Goal: Task Accomplishment & Management: Manage account settings

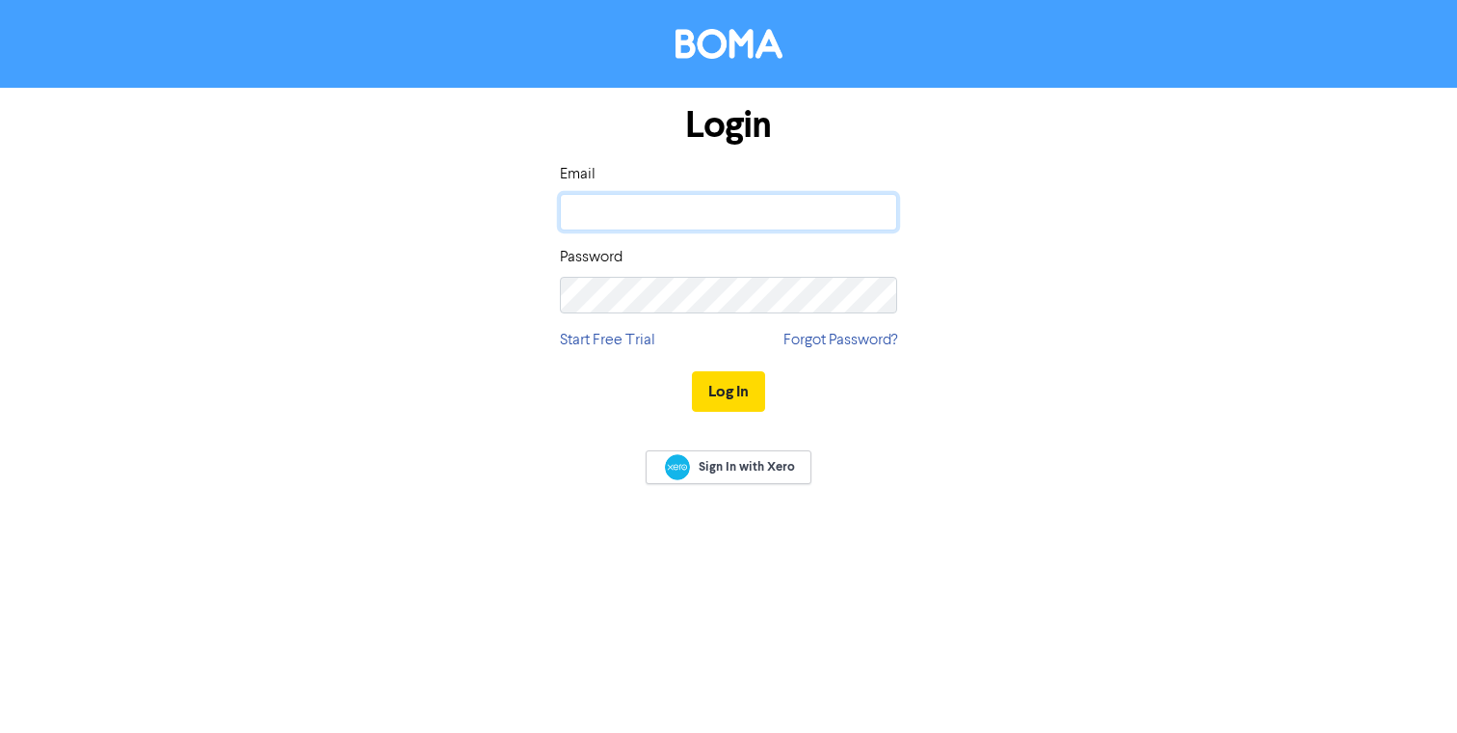
click at [718, 215] on input "email" at bounding box center [728, 212] width 337 height 37
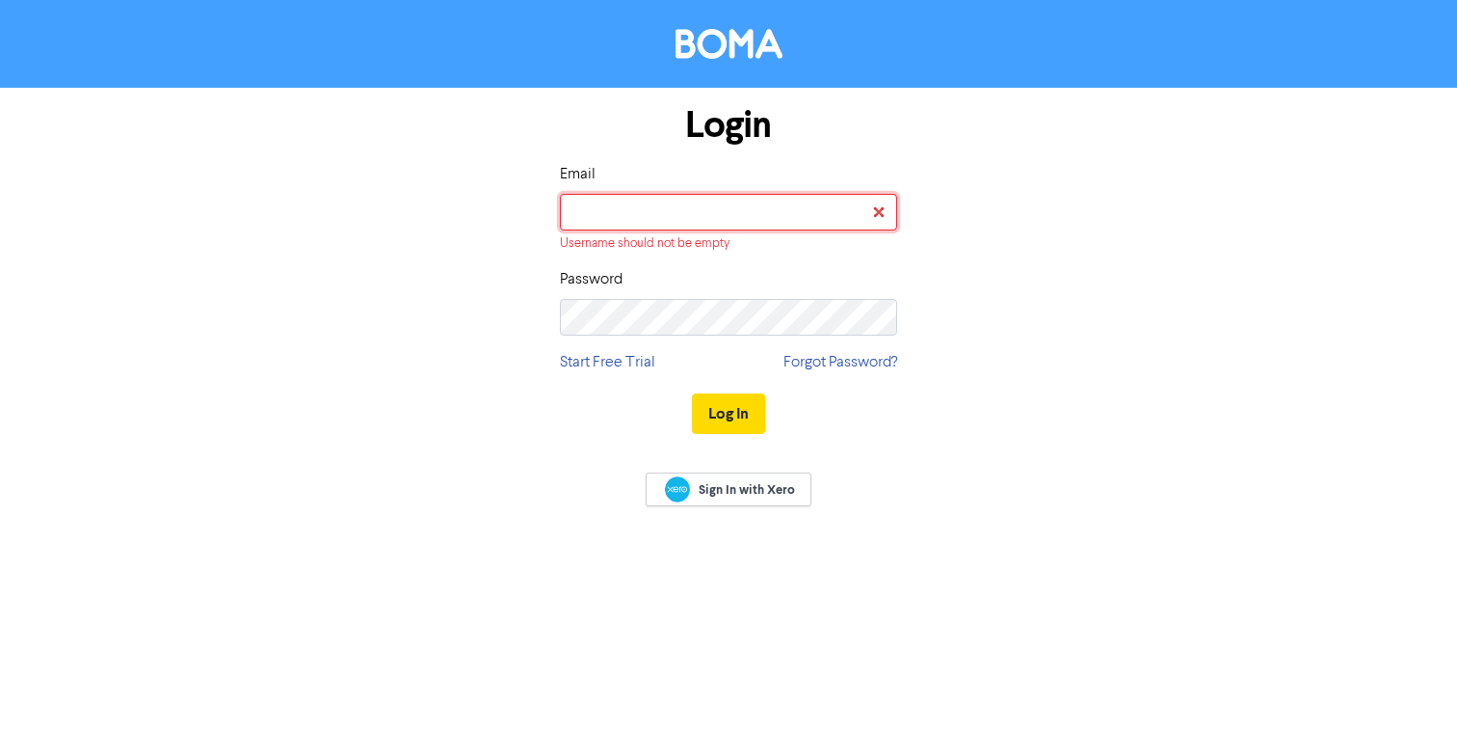
type input "[EMAIL_ADDRESS][DOMAIN_NAME]"
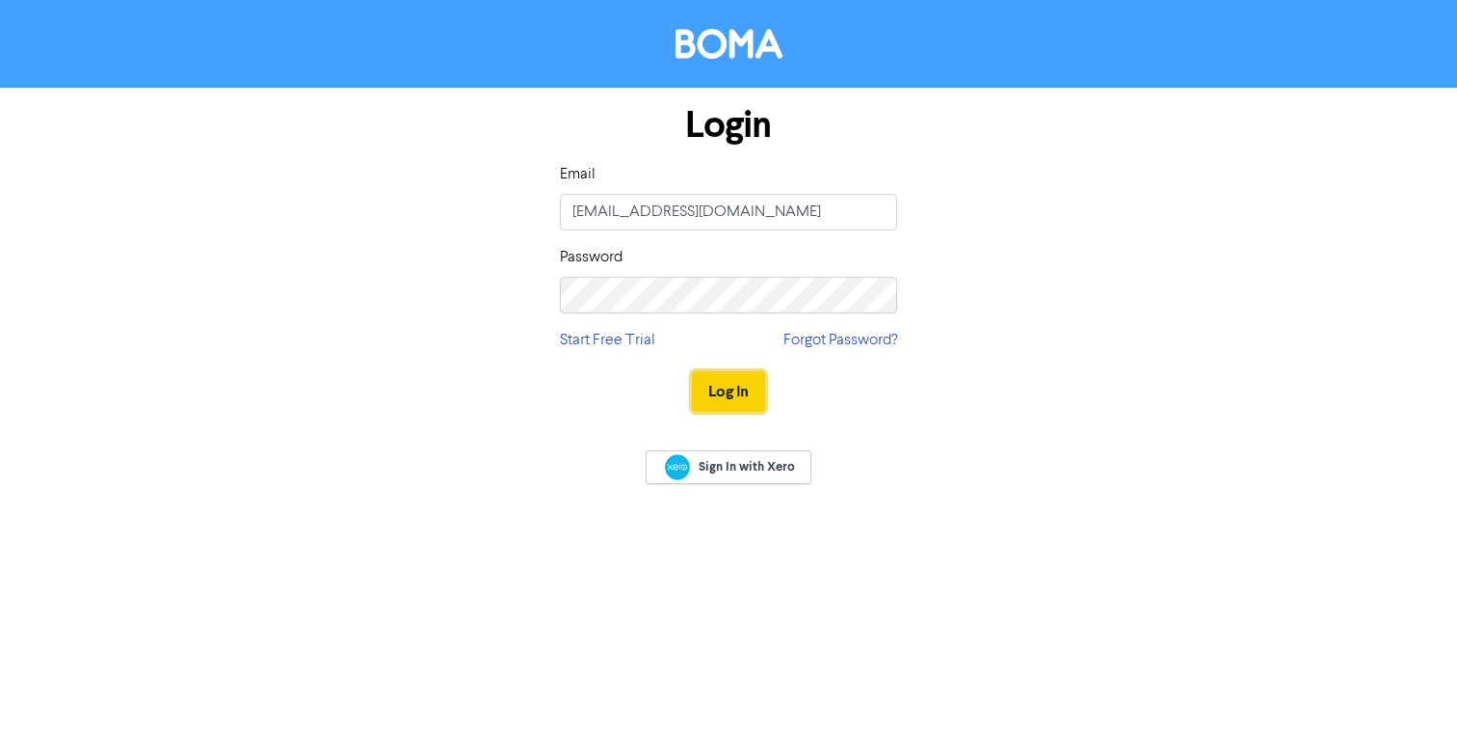
click at [724, 393] on button "Log In" at bounding box center [728, 391] width 73 height 40
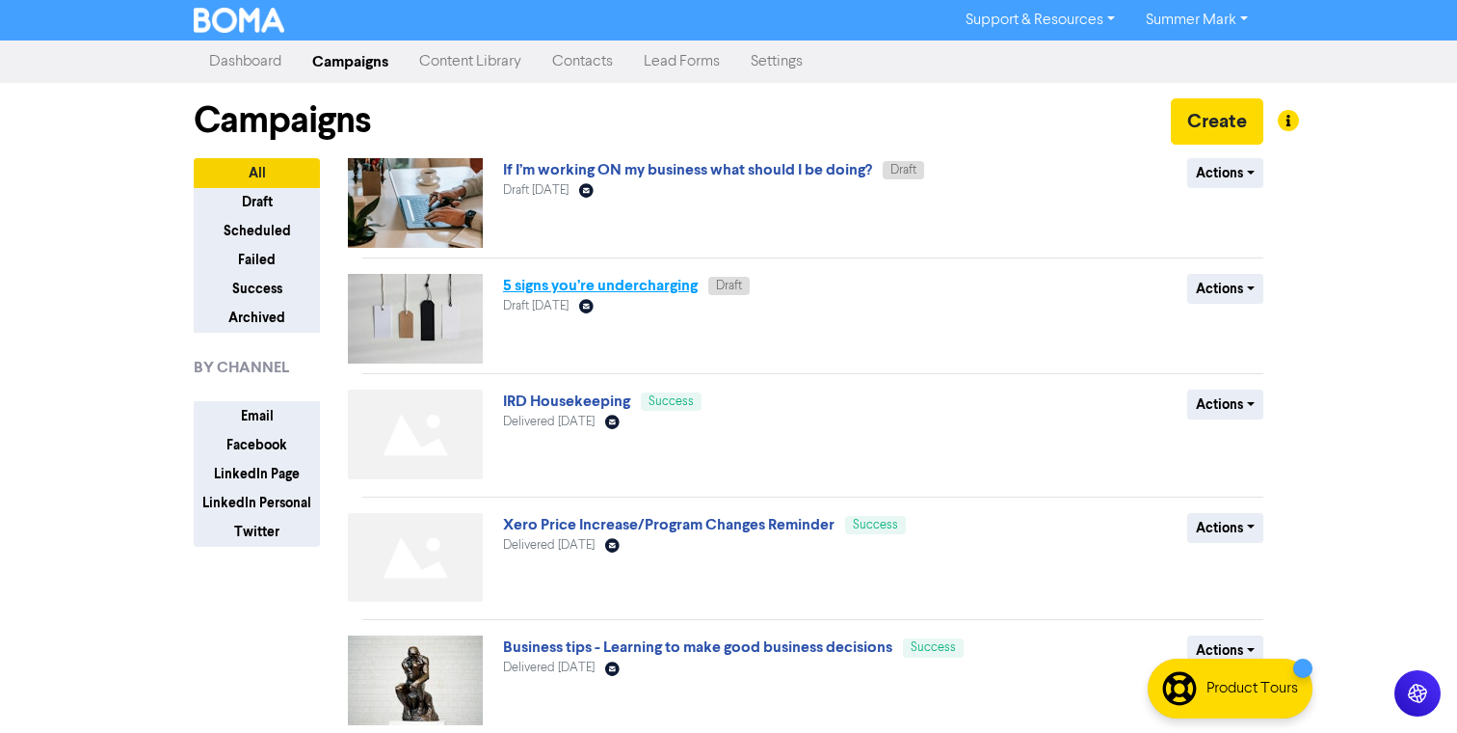
click at [583, 282] on link "5 signs you’re undercharging" at bounding box center [600, 285] width 195 height 19
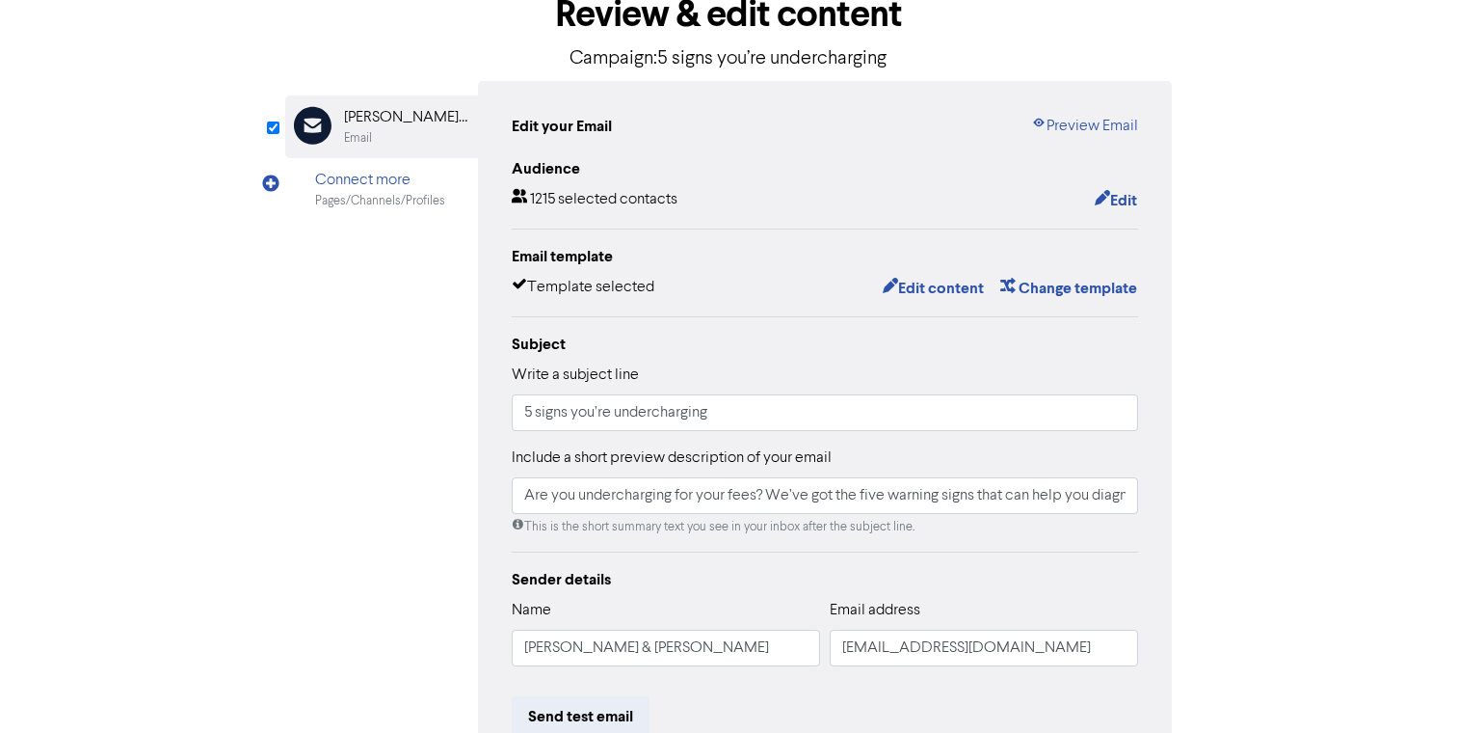
scroll to position [130, 0]
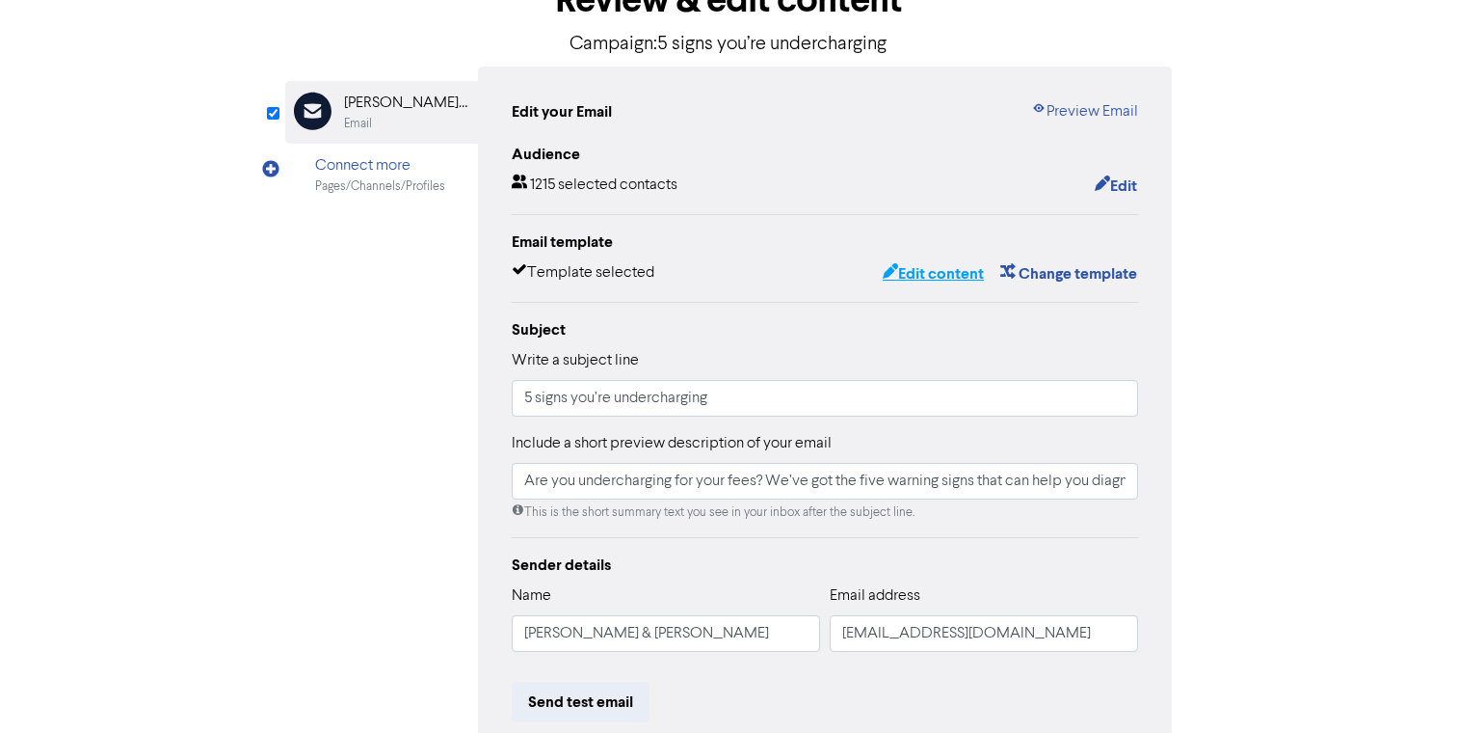
click at [952, 269] on button "Edit content" at bounding box center [933, 273] width 103 height 25
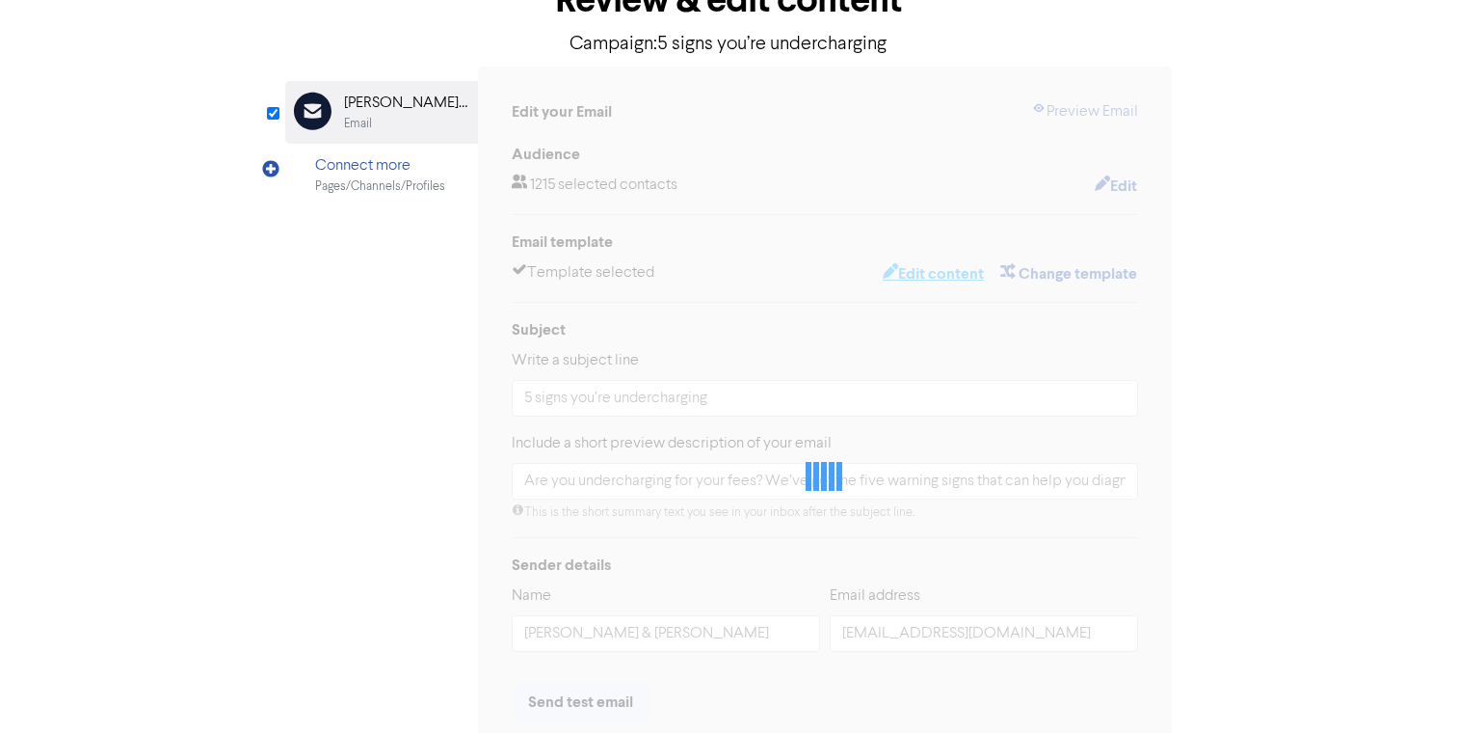
type input "Are you undercharging for your fees? We’ve got the five warning signs that can …"
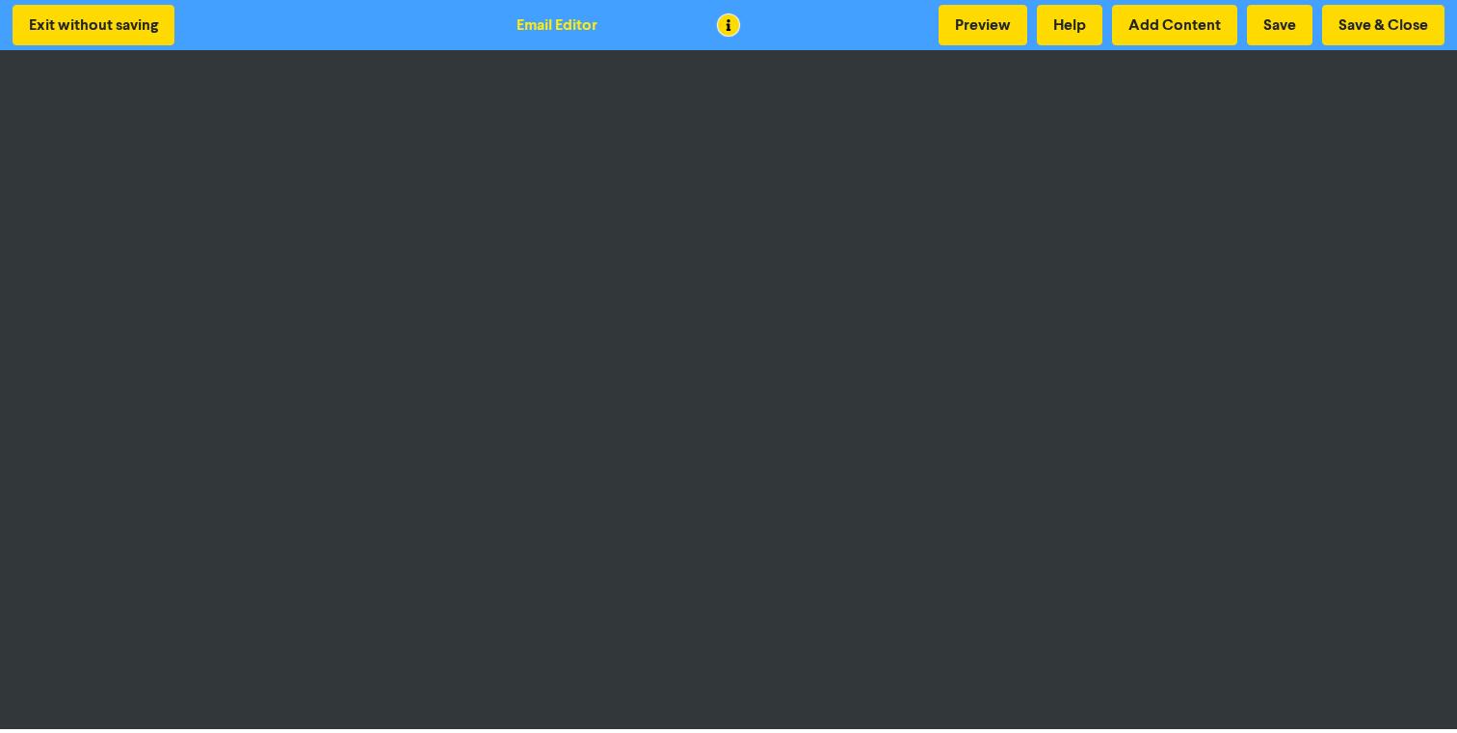
scroll to position [4, 0]
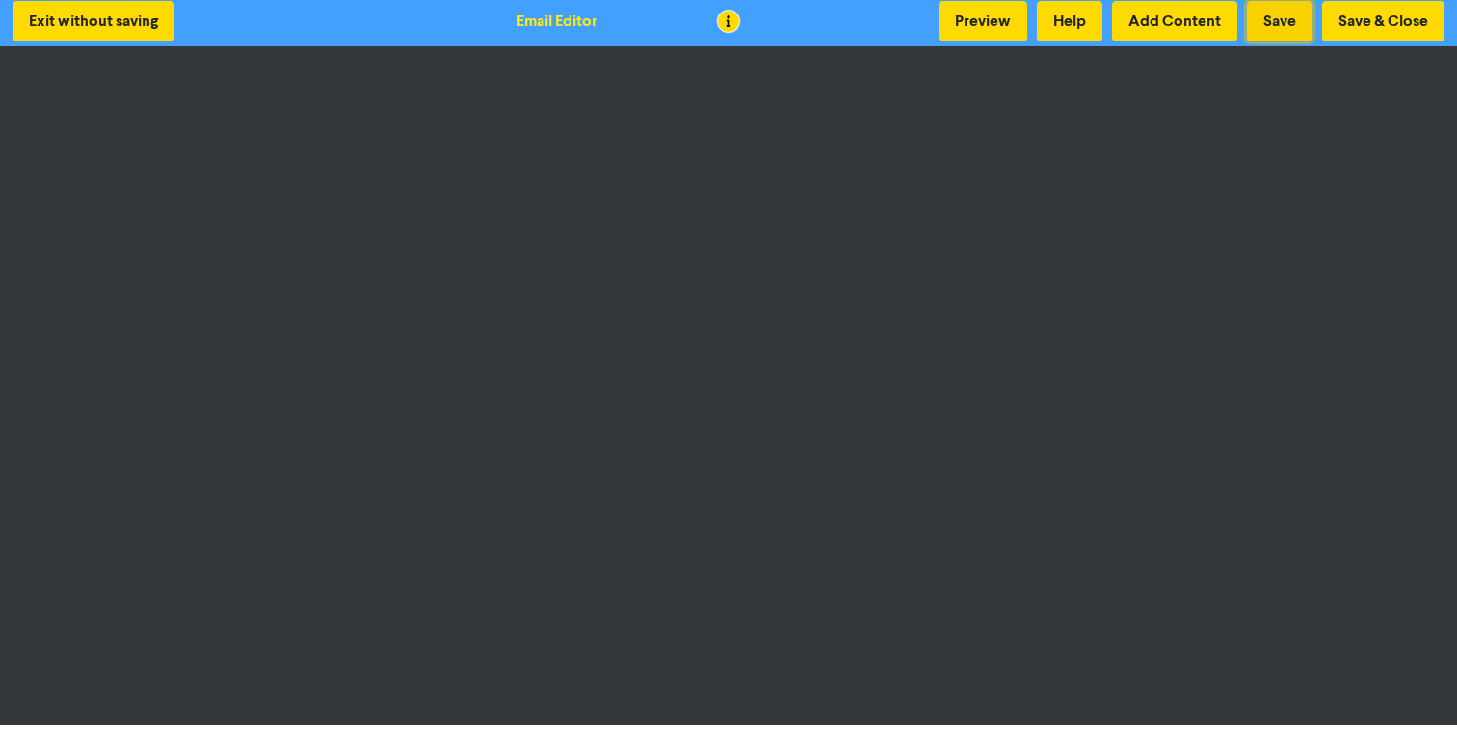
click at [1283, 13] on button "Save" at bounding box center [1280, 21] width 66 height 40
click at [1381, 24] on button "Save & Close" at bounding box center [1383, 21] width 122 height 40
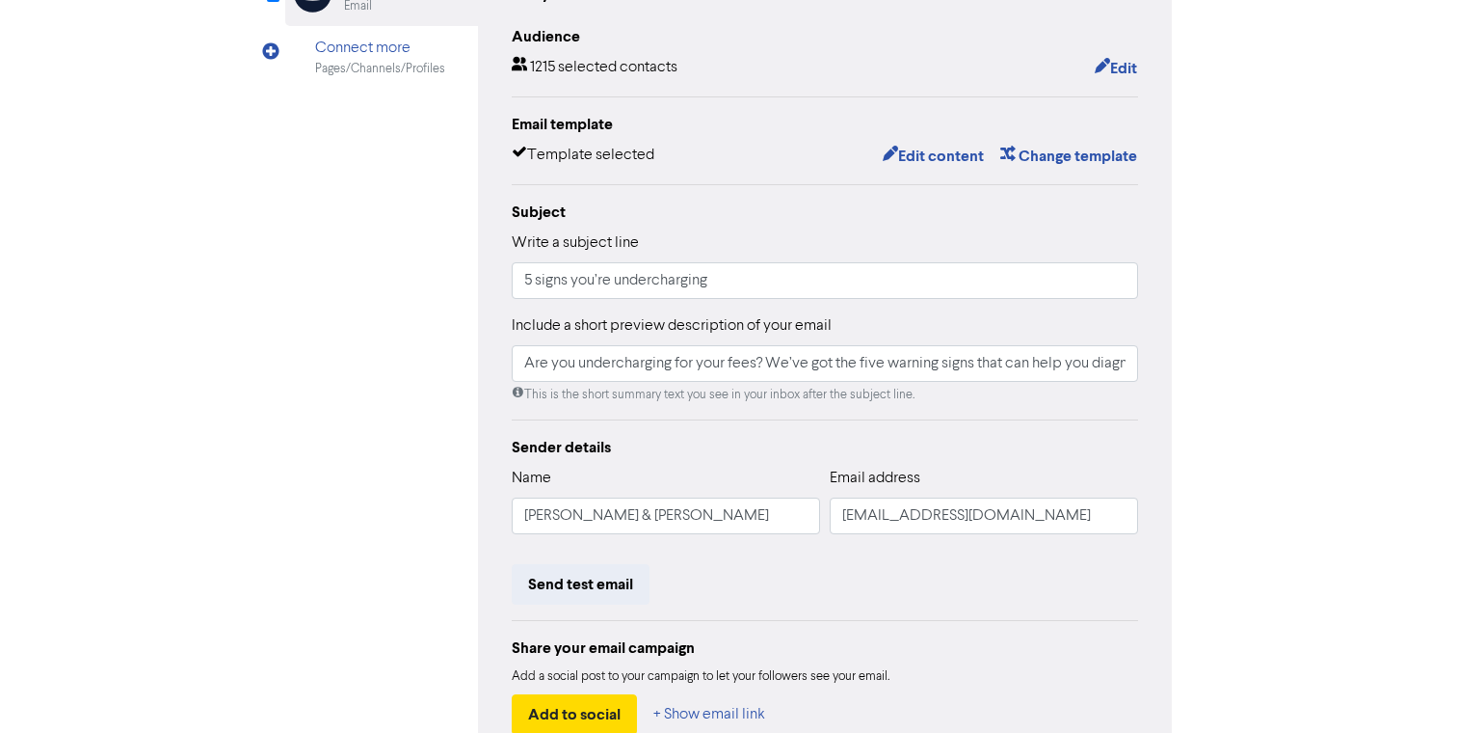
scroll to position [370, 0]
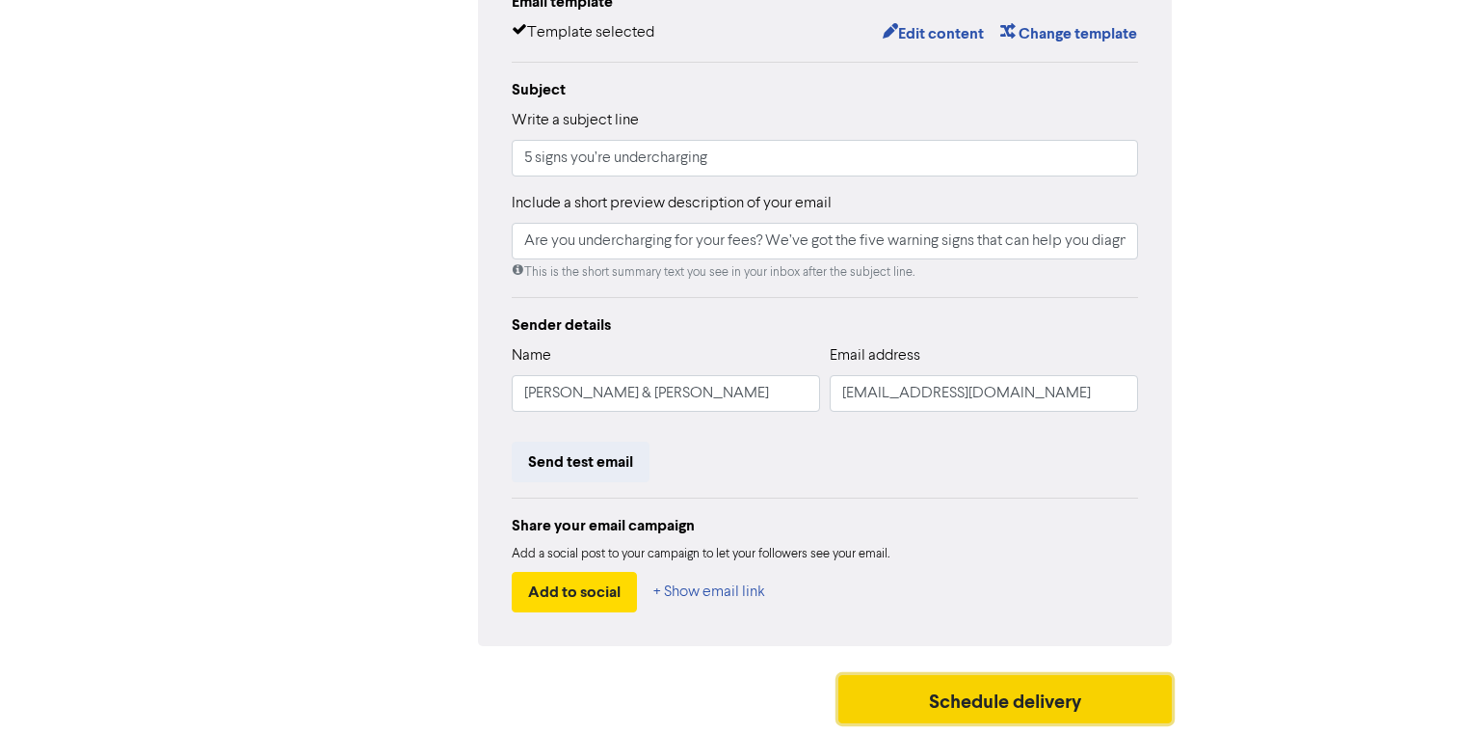
click at [949, 689] on button "Schedule delivery" at bounding box center [1005, 699] width 333 height 48
type input "Are you undercharging for your fees? We’ve got the five warning signs that can …"
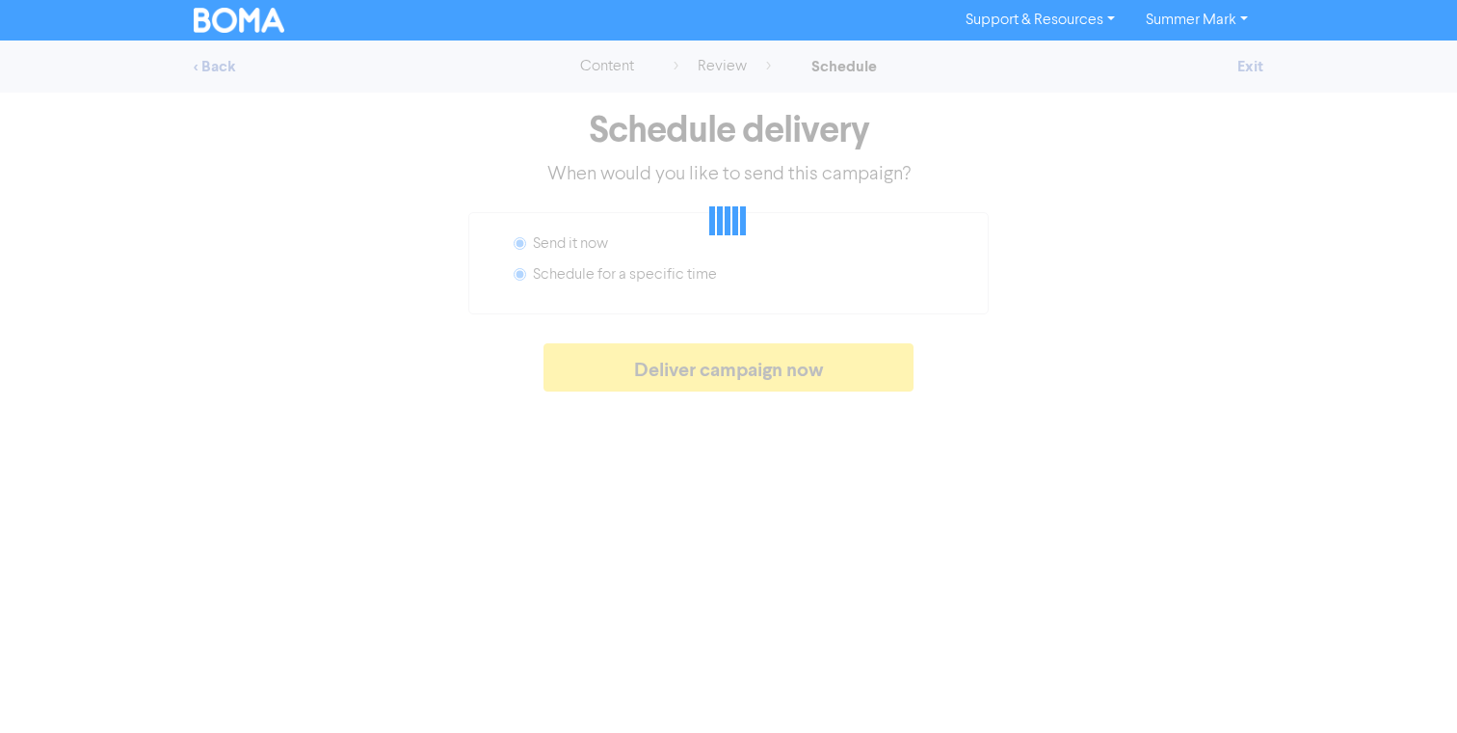
radio input "false"
radio input "true"
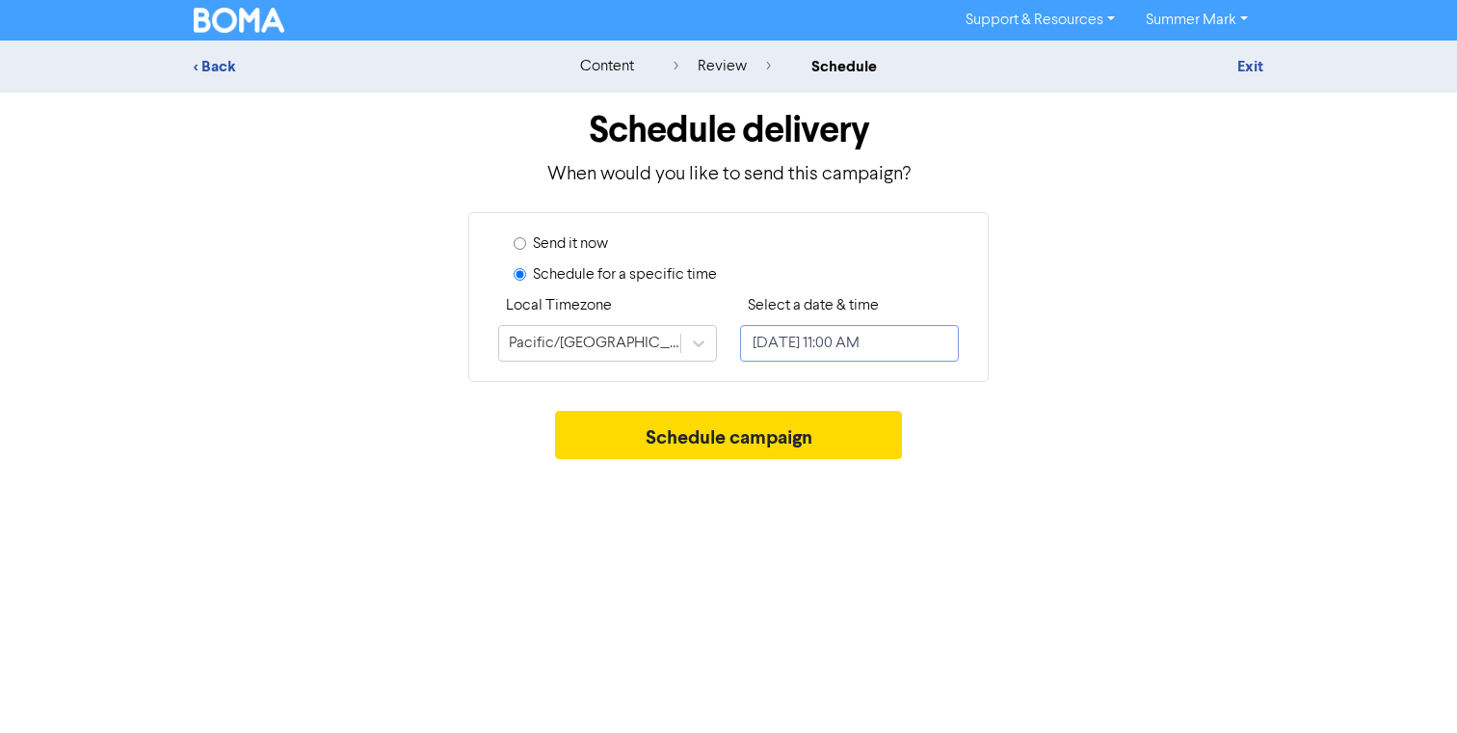
click at [815, 344] on input "September 23, 2025 11:00 AM" at bounding box center [849, 343] width 219 height 37
select select "8"
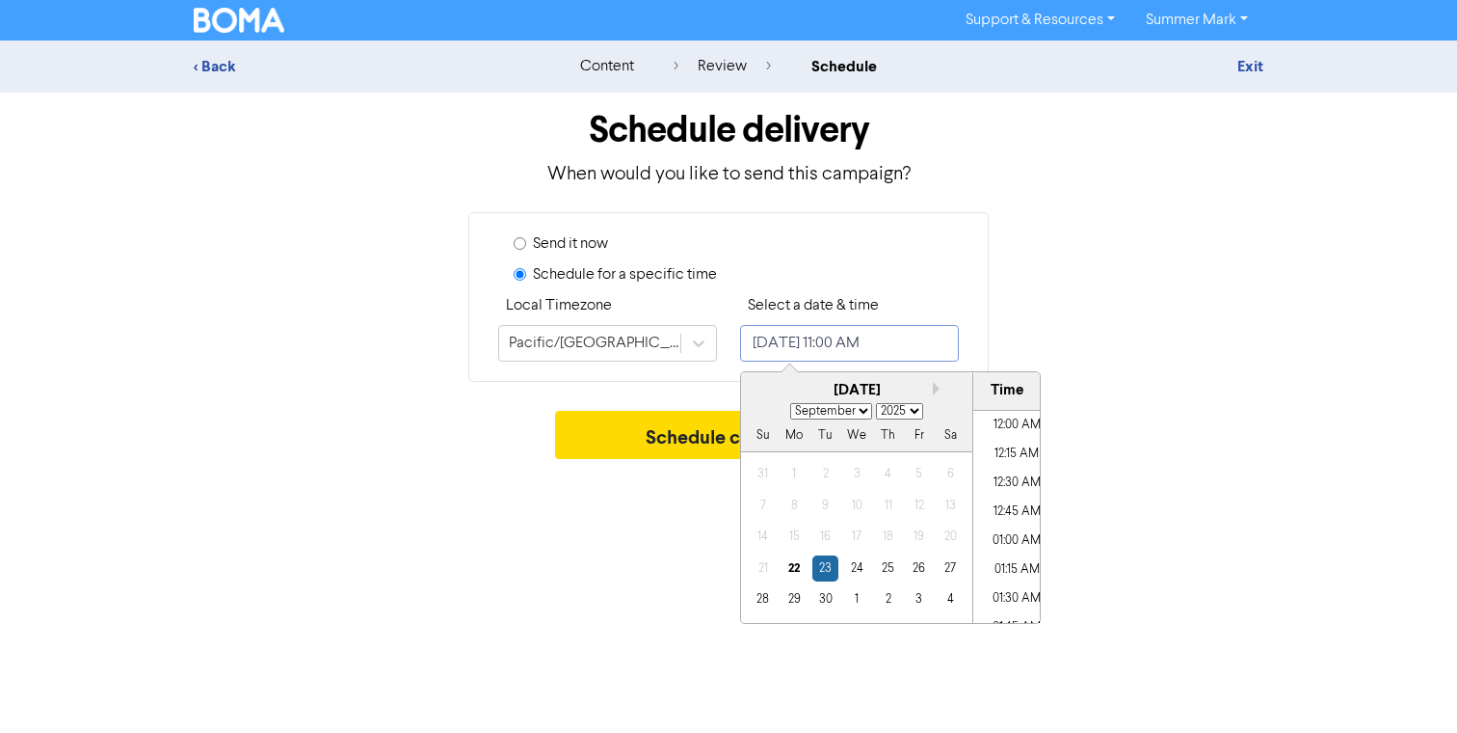
scroll to position [1181, 0]
click at [795, 563] on div "22" at bounding box center [795, 568] width 26 height 26
click at [1014, 581] on li "04:00 PM" at bounding box center [1016, 579] width 87 height 29
type input "September 22, 2025 4:00 PM"
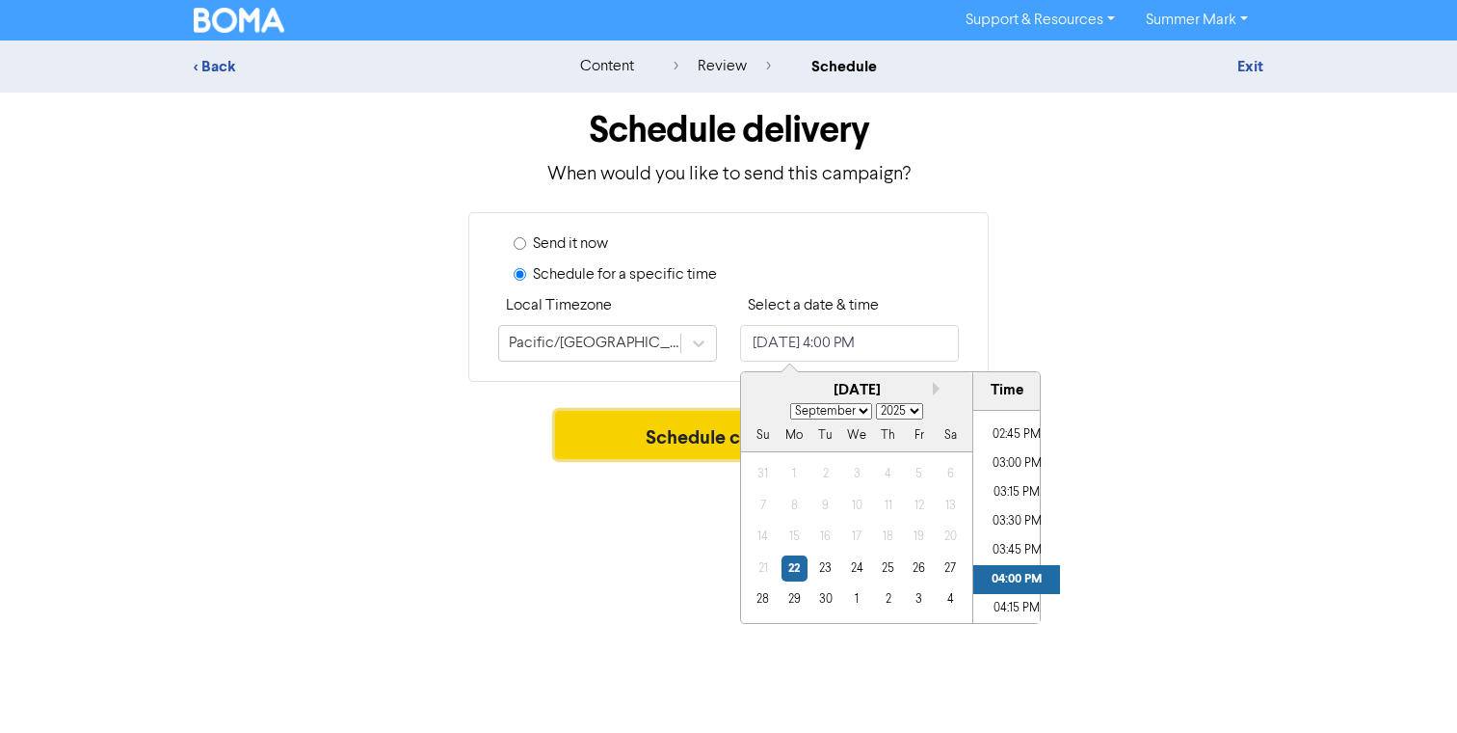
click at [645, 442] on button "Schedule campaign" at bounding box center [729, 435] width 348 height 48
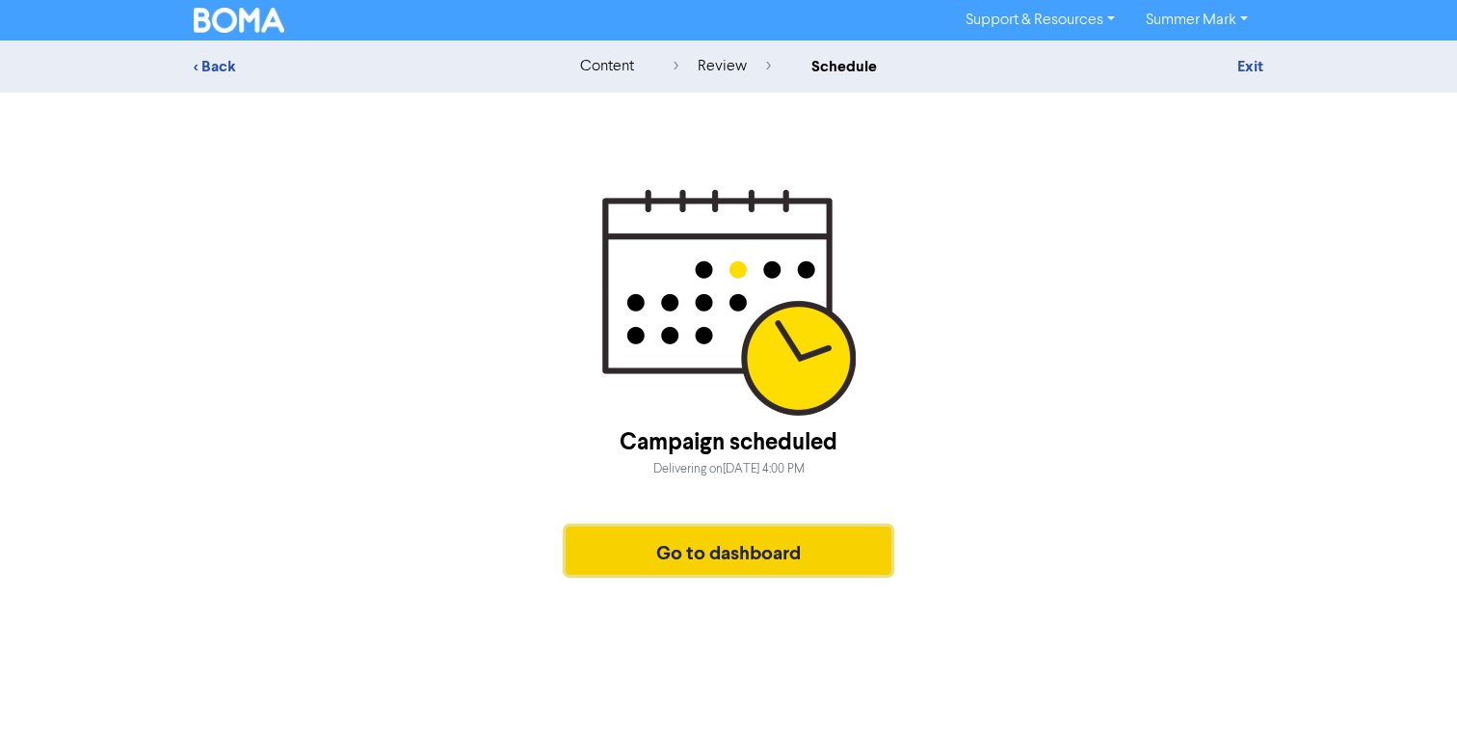
click at [775, 554] on button "Go to dashboard" at bounding box center [729, 550] width 326 height 48
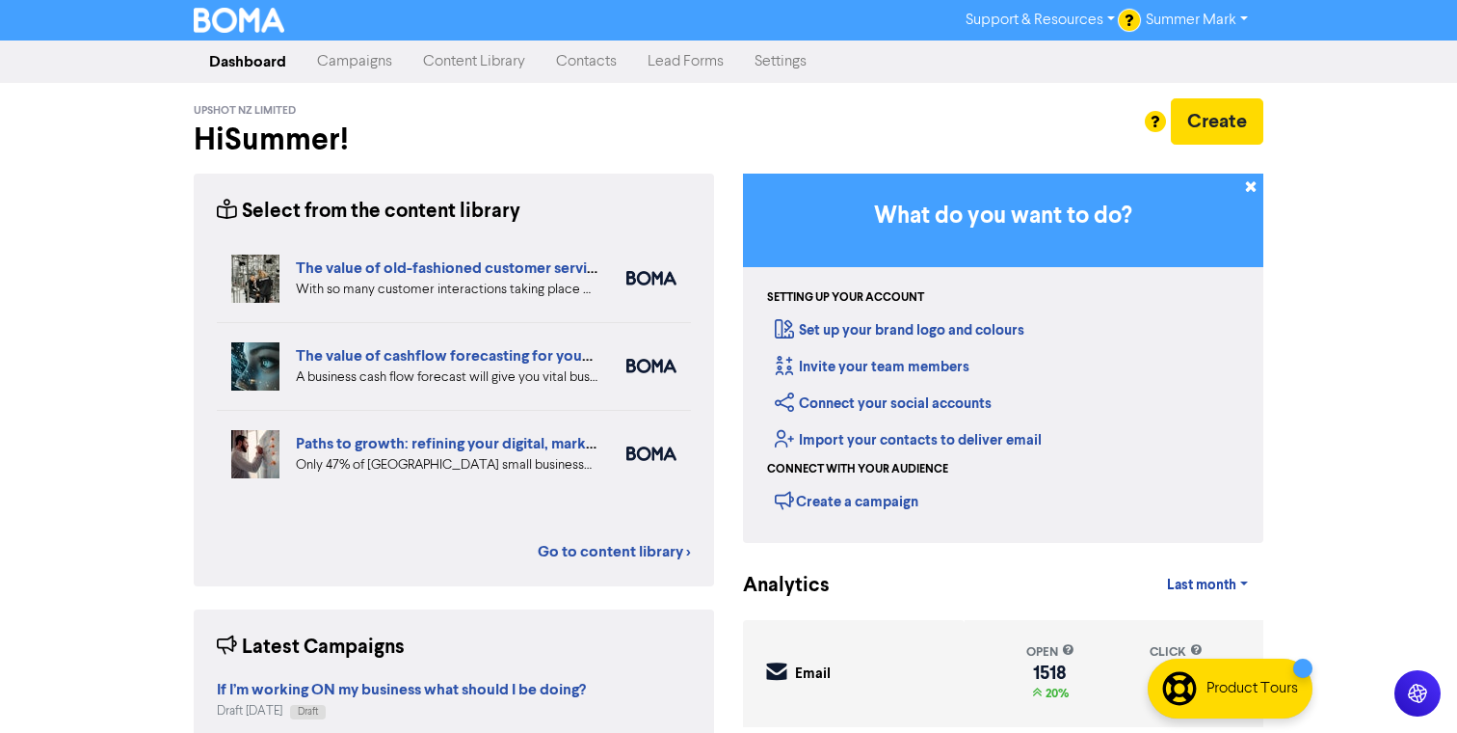
click at [360, 62] on link "Campaigns" at bounding box center [355, 61] width 106 height 39
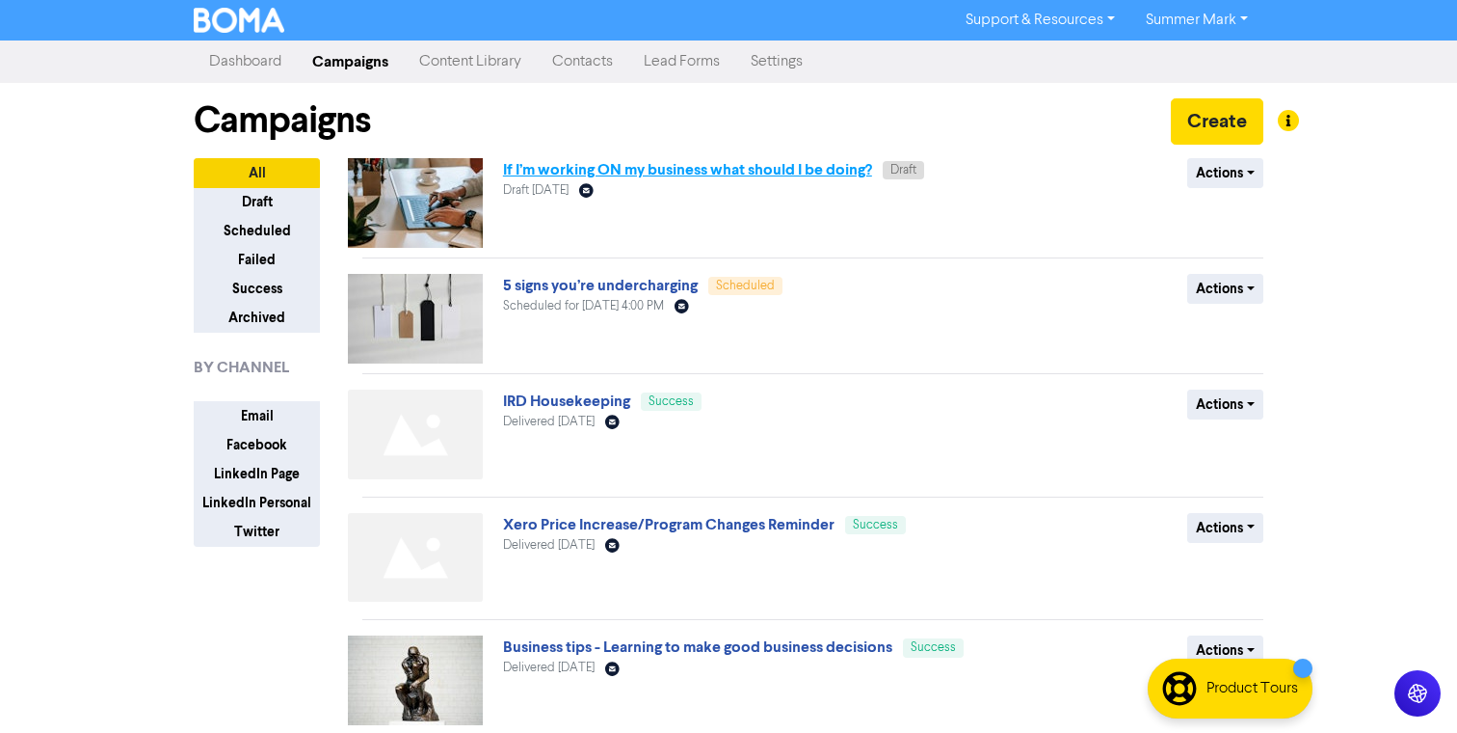
click at [666, 171] on link "If I’m working ON my business what should I be doing?" at bounding box center [687, 169] width 369 height 19
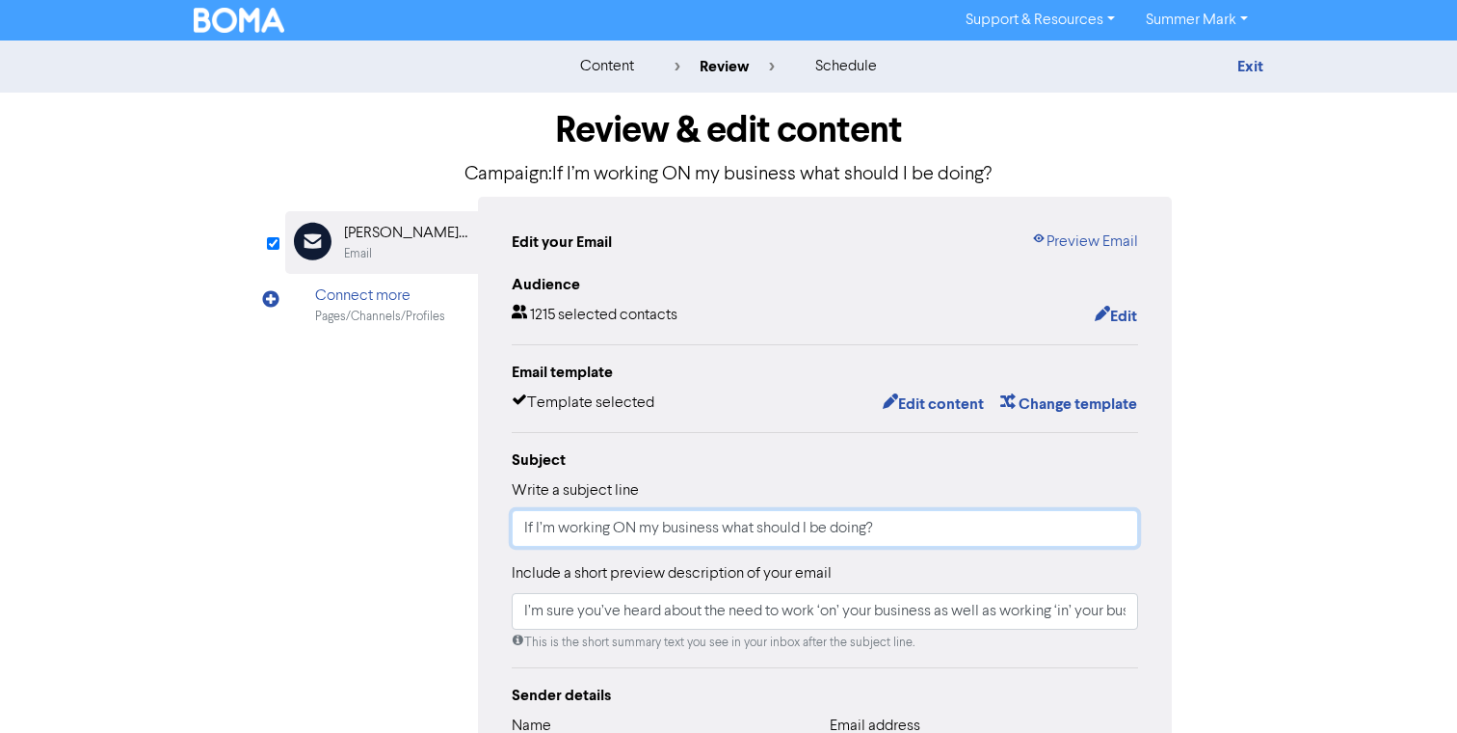
click at [899, 535] on input "If I’m working ON my business what should I be doing?" at bounding box center [825, 528] width 626 height 37
click at [961, 395] on button "Edit content" at bounding box center [933, 403] width 103 height 25
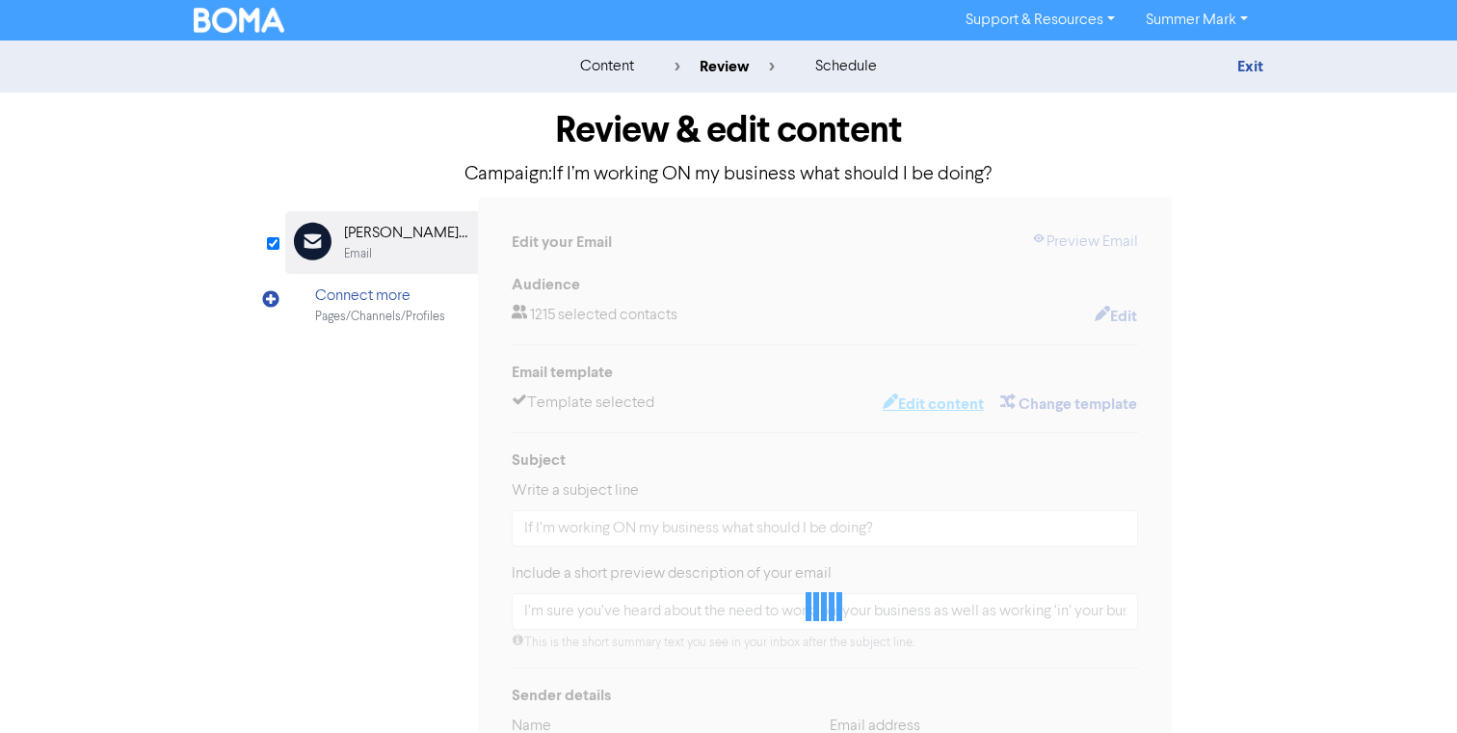
type input "I’m sure you’ve heard about the need to work ‘on’ your business as well as work…"
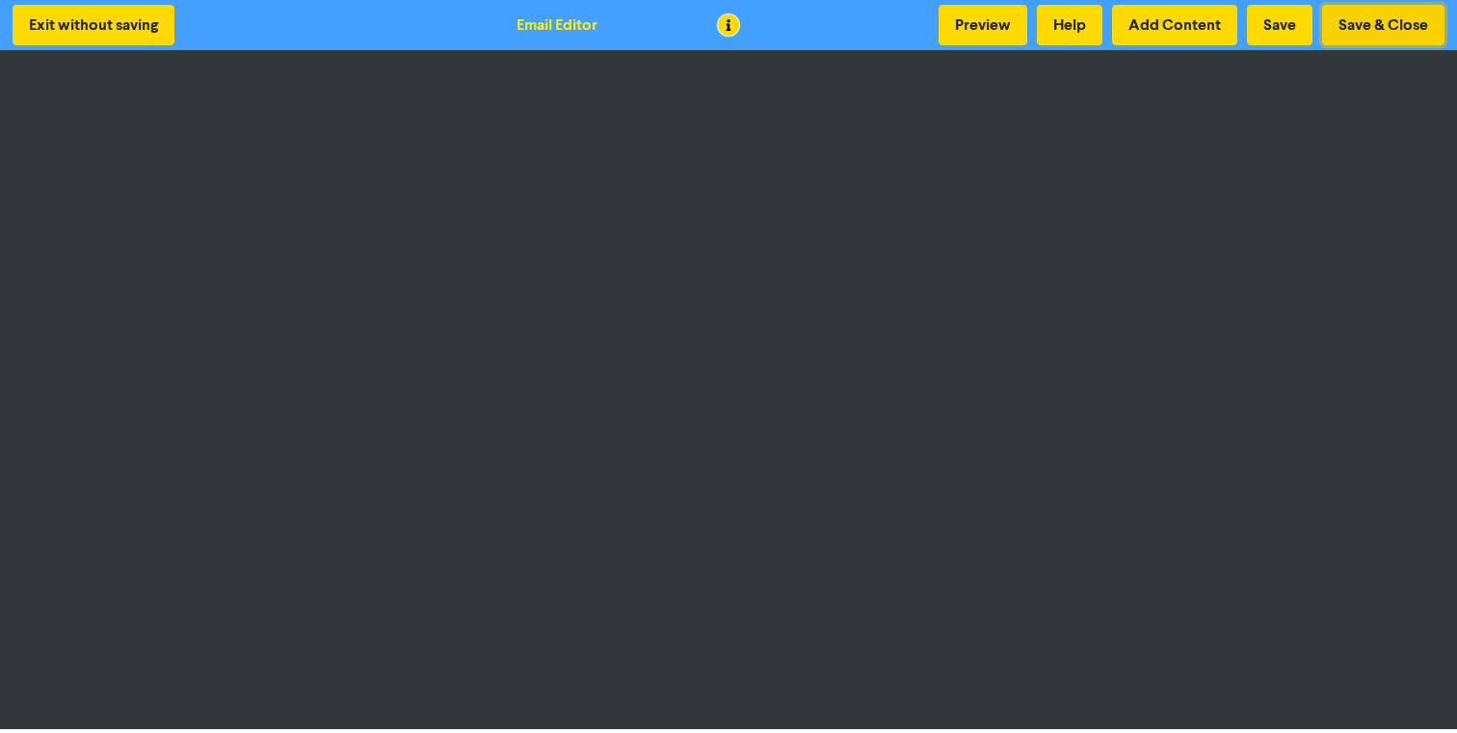
click at [1376, 21] on button "Save & Close" at bounding box center [1383, 25] width 122 height 40
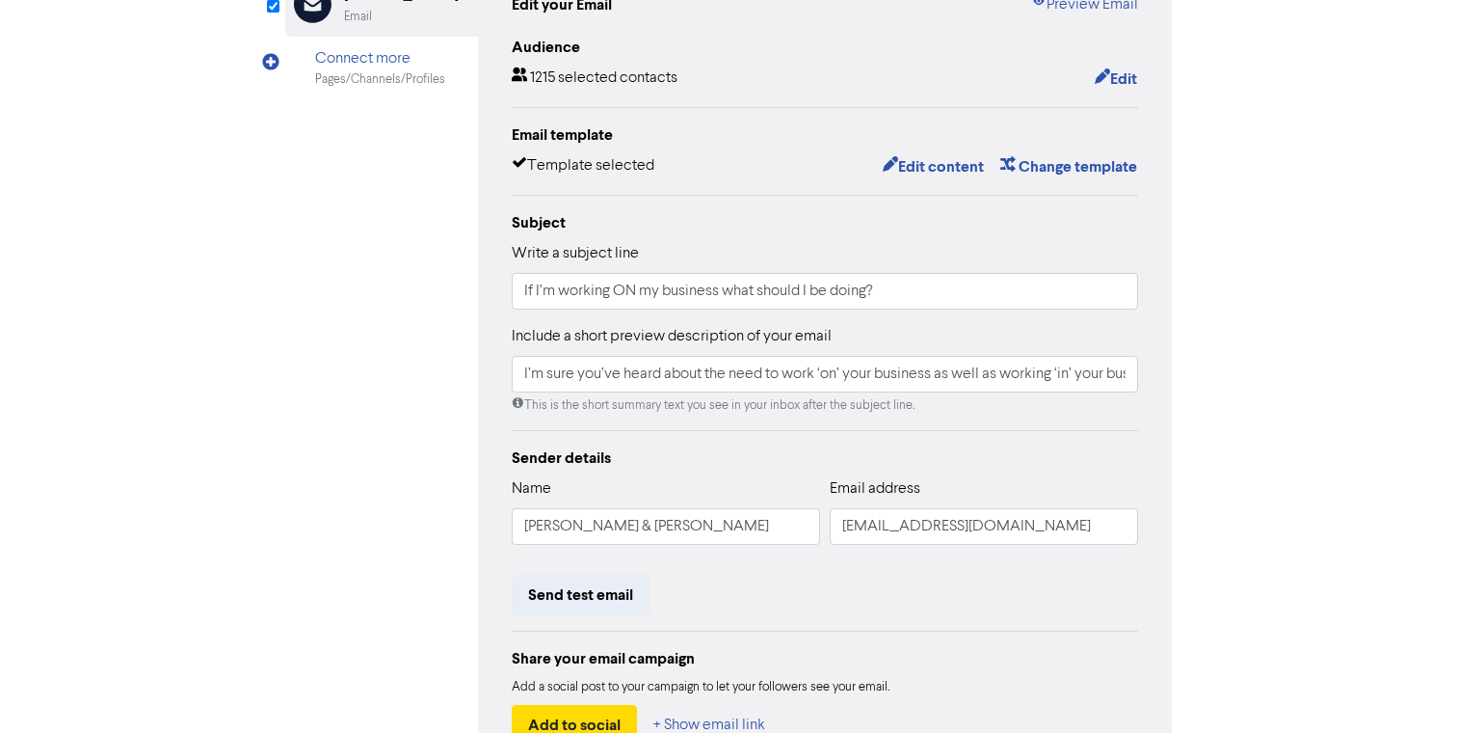
scroll to position [370, 0]
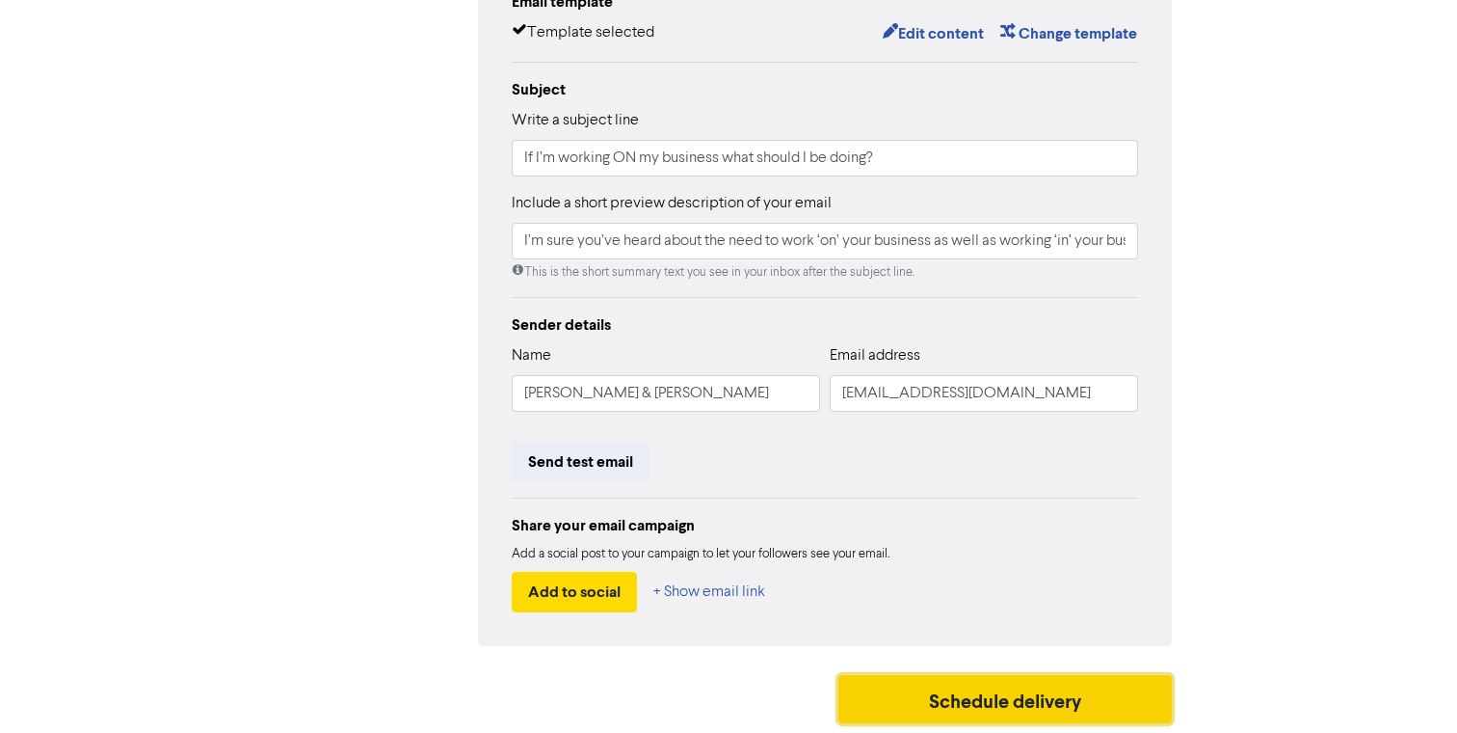
click at [942, 699] on button "Schedule delivery" at bounding box center [1005, 699] width 333 height 48
type input "I’m sure you’ve heard about the need to work ‘on’ your business as well as work…"
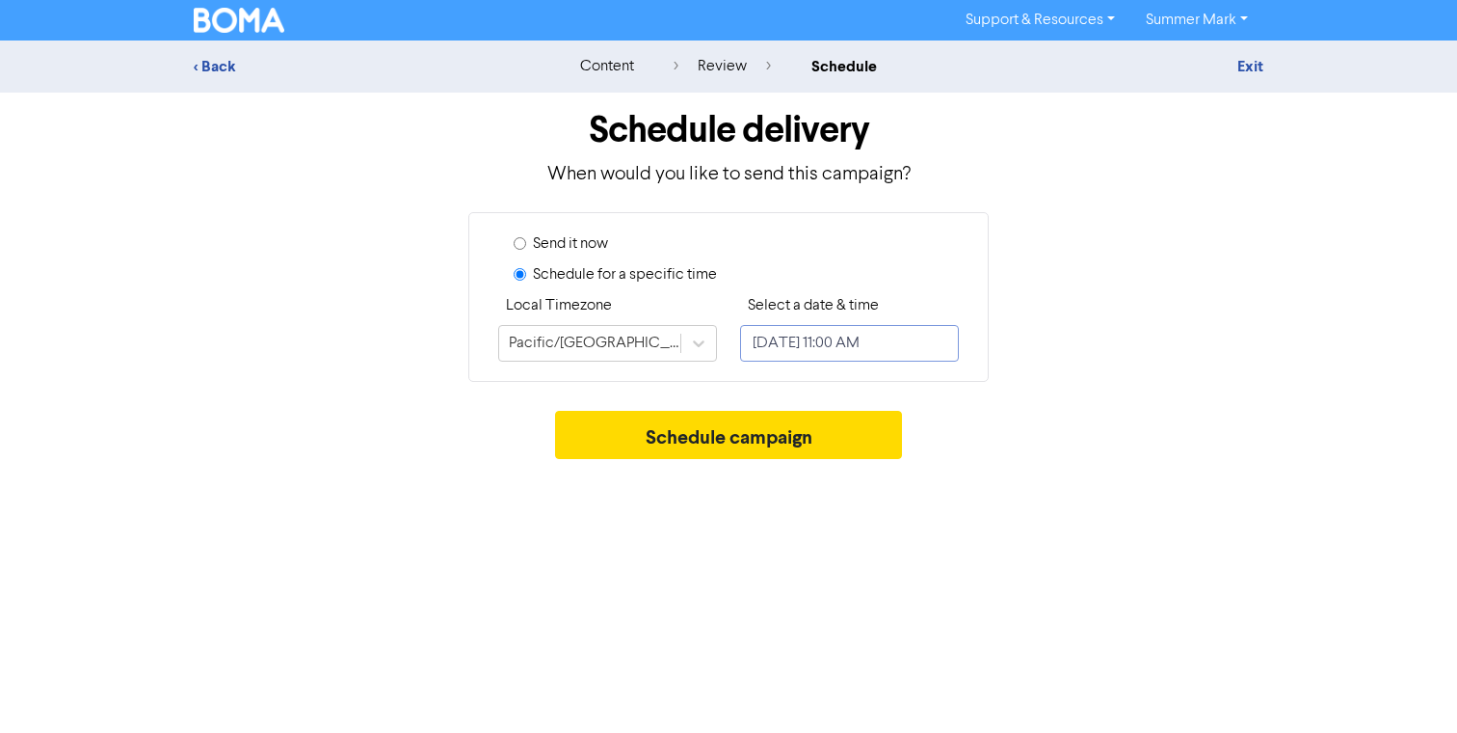
click at [808, 348] on input "September 23, 2025 11:00 AM" at bounding box center [849, 343] width 219 height 37
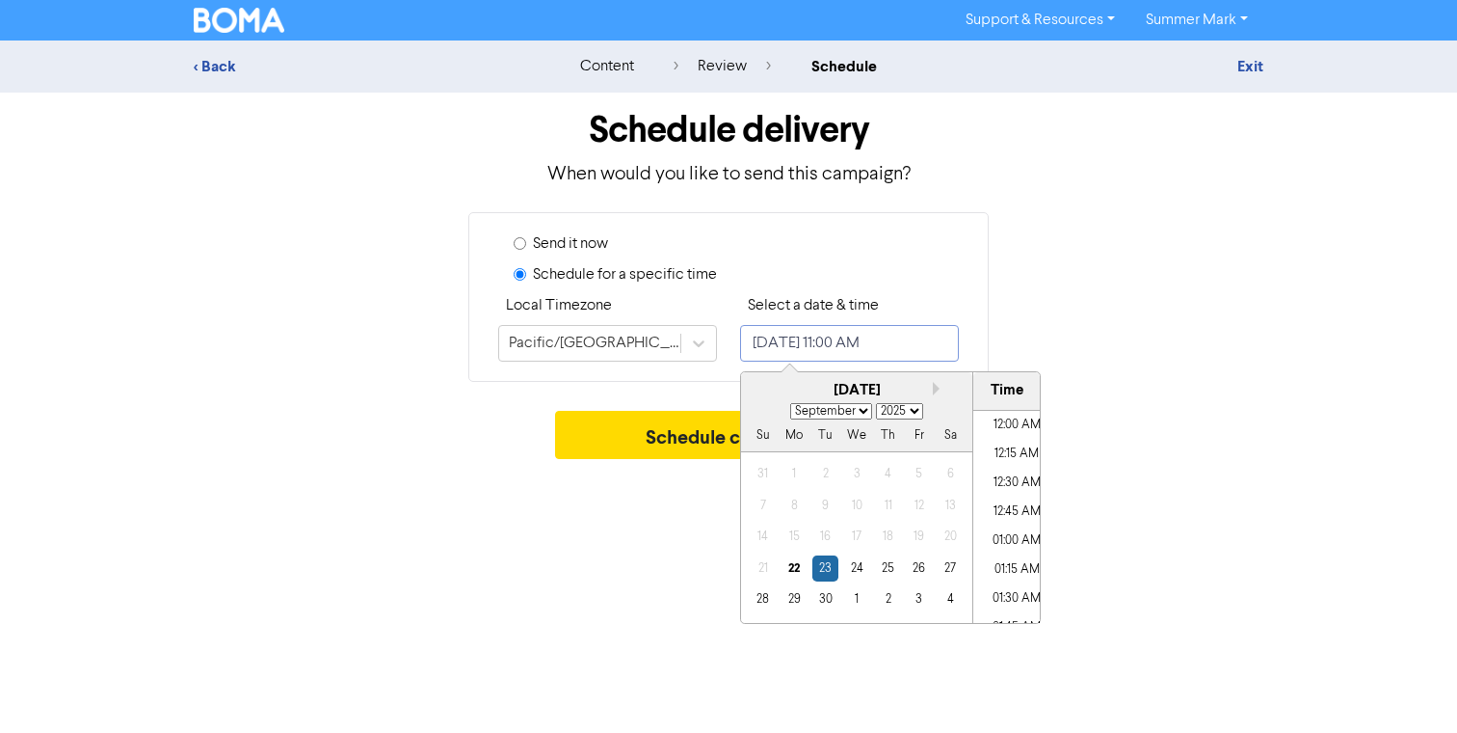
scroll to position [1181, 0]
click at [937, 384] on button "Next month" at bounding box center [939, 388] width 13 height 13
select select "9"
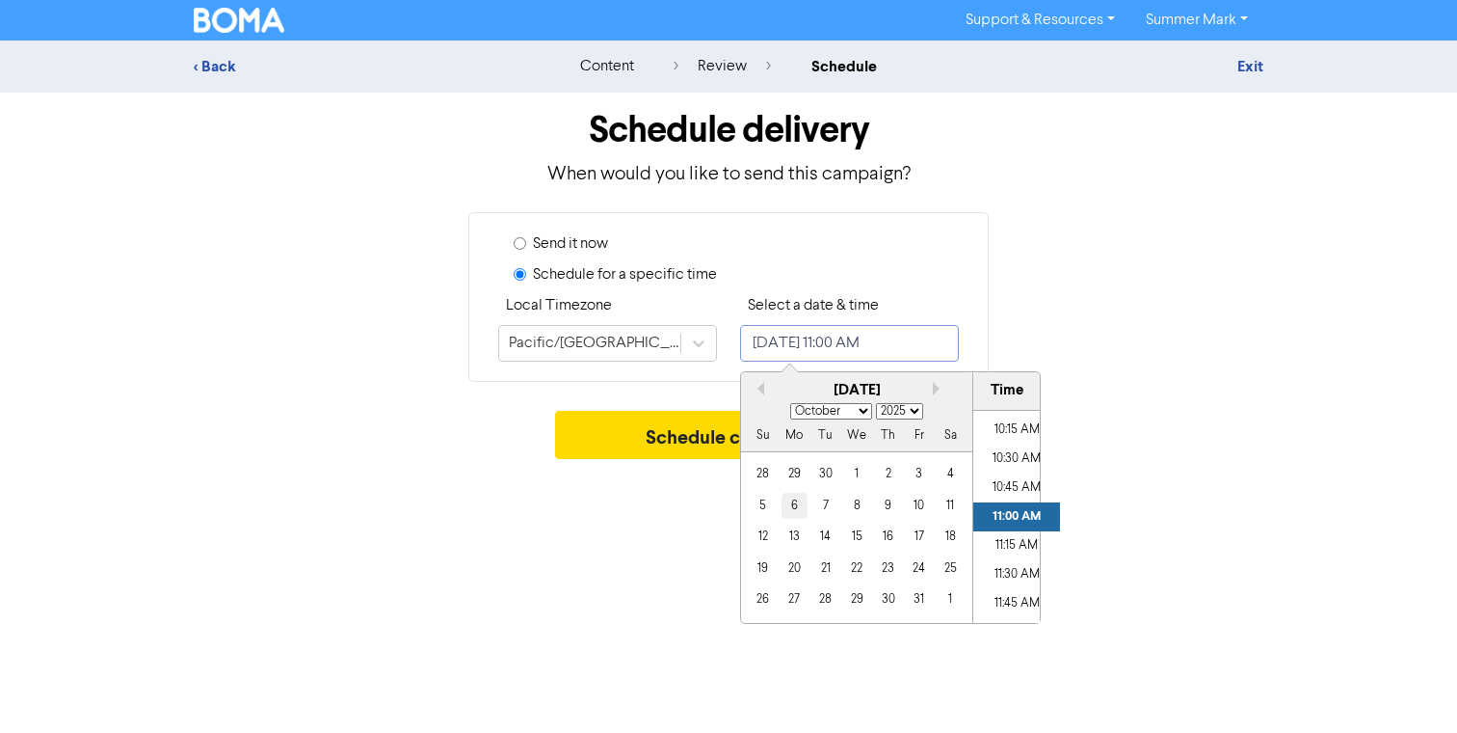
click at [792, 500] on div "6" at bounding box center [795, 506] width 26 height 26
click at [1014, 568] on li "10:00 AM" at bounding box center [1016, 577] width 87 height 29
type input "October 6, 2025 10:00 AM"
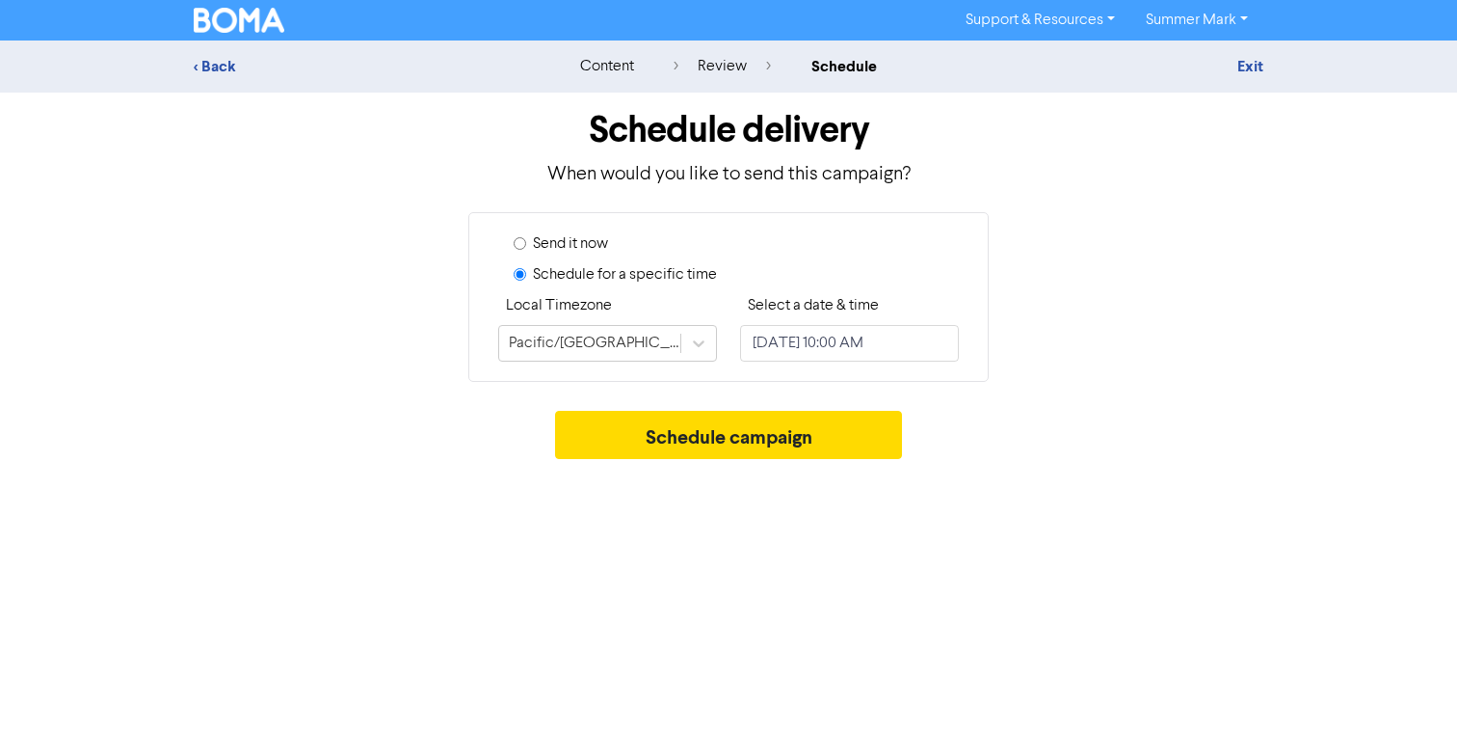
click at [1184, 402] on div "Schedule delivery When would you like to send this campaign? Send it now Schedu…" at bounding box center [728, 281] width 1099 height 376
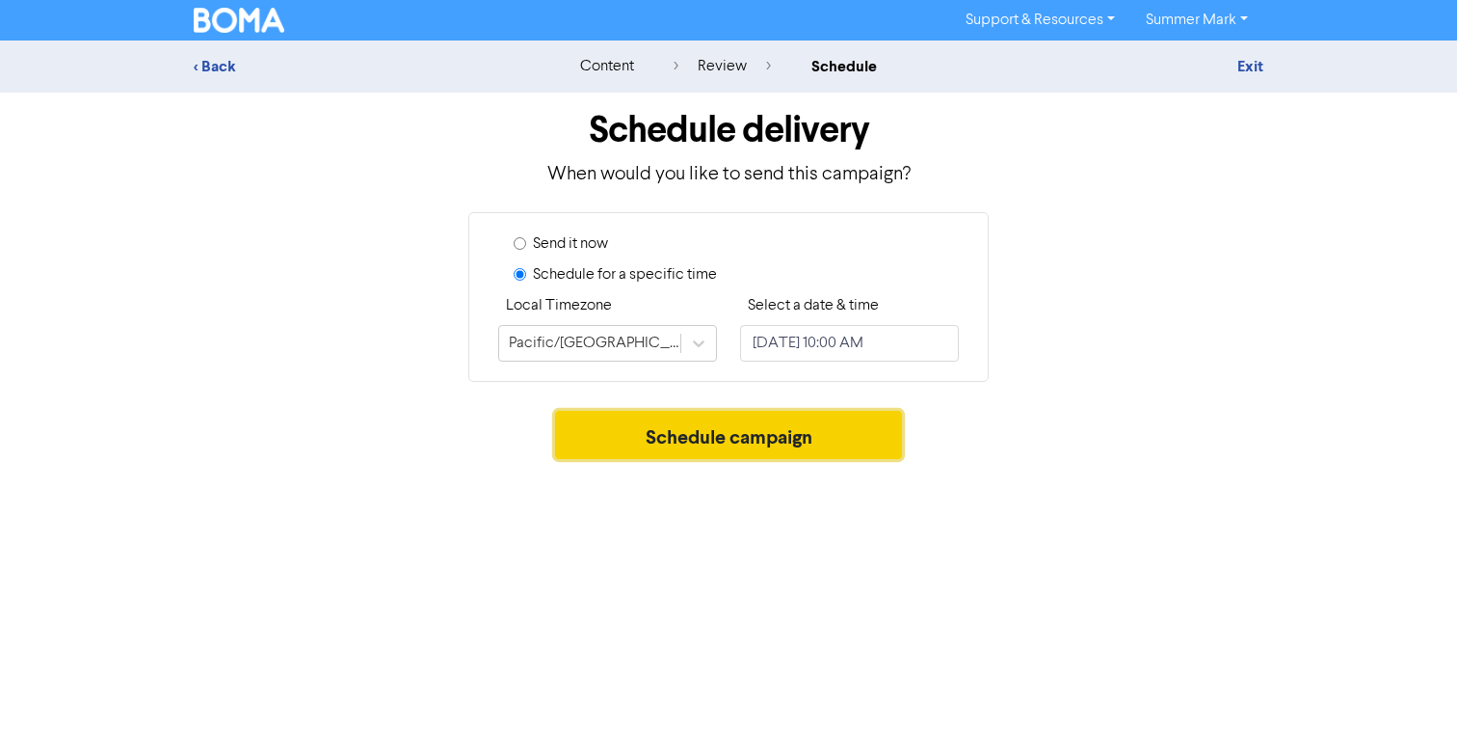
click at [749, 439] on button "Schedule campaign" at bounding box center [729, 435] width 348 height 48
